Goal: Book appointment/travel/reservation

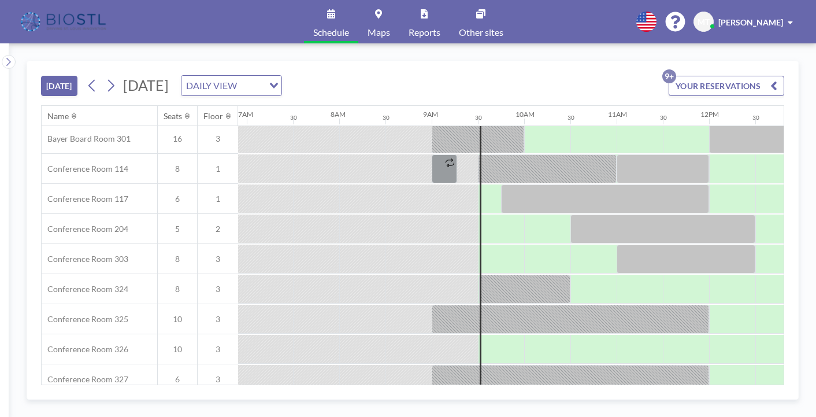
scroll to position [334, 639]
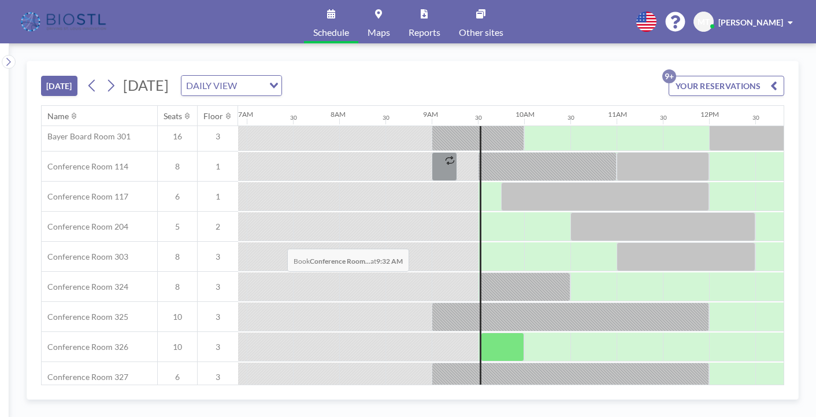
click at [481, 332] on div at bounding box center [502, 346] width 43 height 29
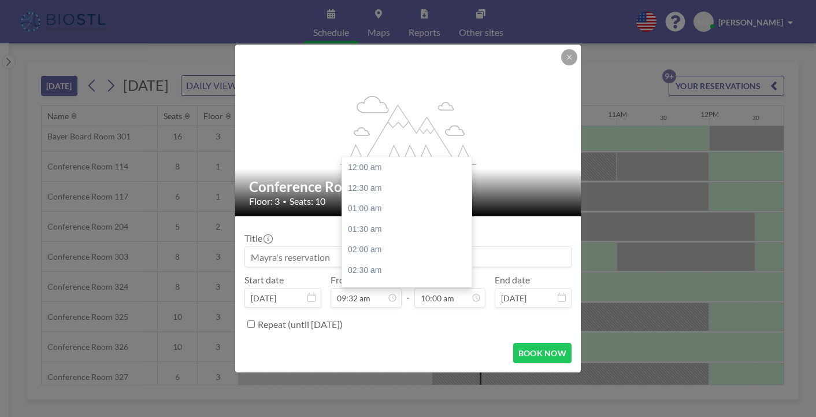
scroll to position [369, 0]
click at [386, 288] on input "09:32 am" at bounding box center [366, 298] width 71 height 20
click at [367, 288] on input "09:32 am" at bounding box center [366, 298] width 71 height 20
type input "09:45 am"
click at [430, 288] on input "10:00 am" at bounding box center [450, 298] width 71 height 20
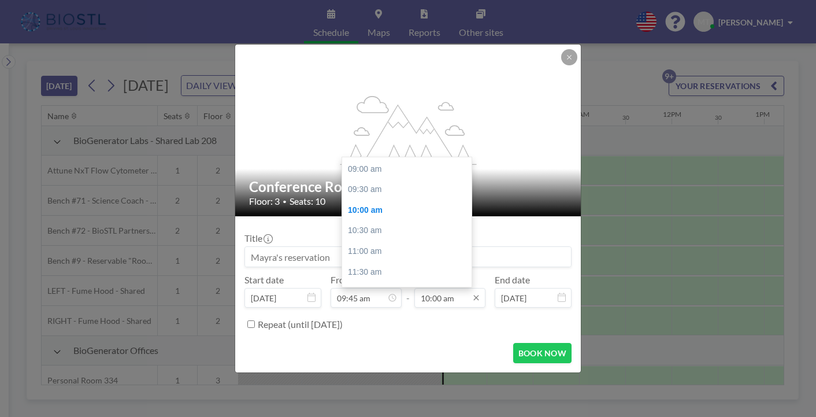
click at [425, 288] on input "10:00 am" at bounding box center [450, 298] width 71 height 20
click at [445, 288] on input "12:00 am" at bounding box center [450, 298] width 71 height 20
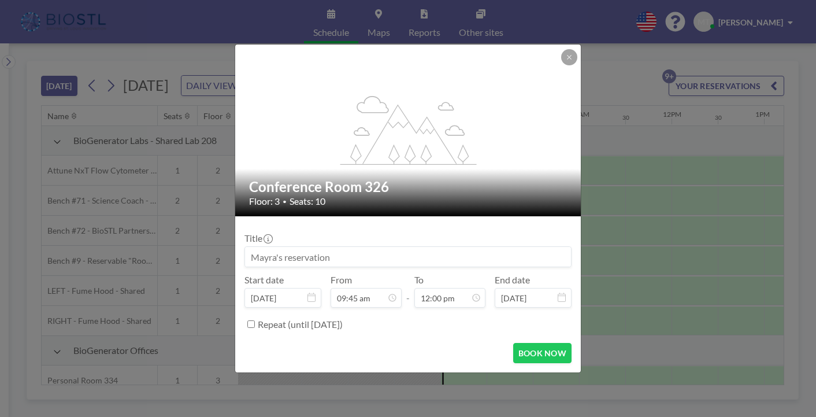
type input "12:00 pm"
click at [442, 314] on div "Repeat (until [DATE])" at bounding box center [415, 323] width 314 height 19
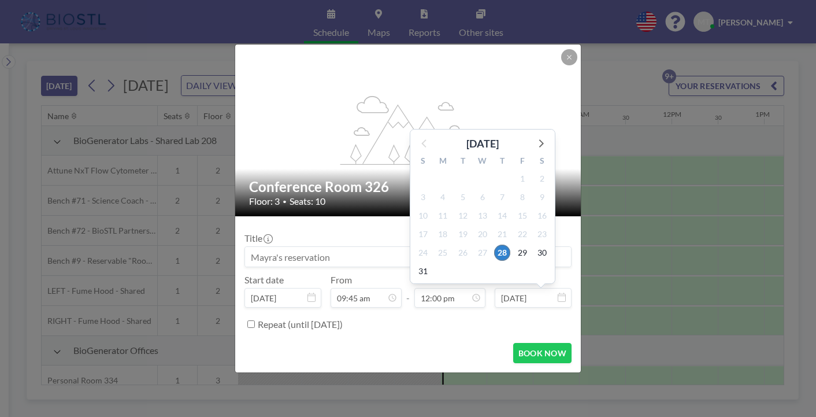
click at [306, 252] on input at bounding box center [408, 257] width 326 height 20
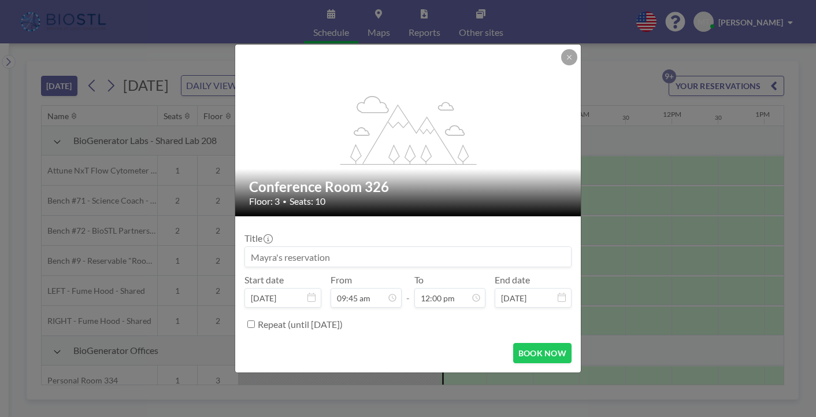
click at [306, 252] on input at bounding box center [408, 257] width 326 height 20
click at [306, 251] on input at bounding box center [408, 257] width 326 height 20
click at [307, 250] on input at bounding box center [408, 257] width 326 height 20
click at [312, 249] on input at bounding box center [408, 257] width 326 height 20
click at [531, 343] on button "BOOK NOW" at bounding box center [542, 353] width 58 height 20
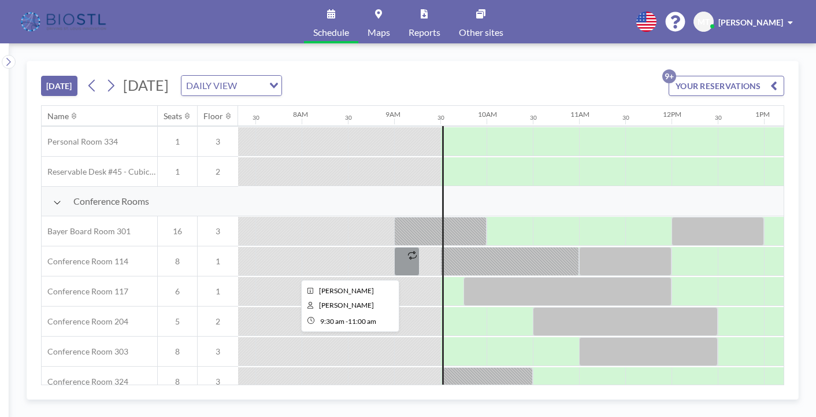
scroll to position [261, 676]
